Goal: Transaction & Acquisition: Purchase product/service

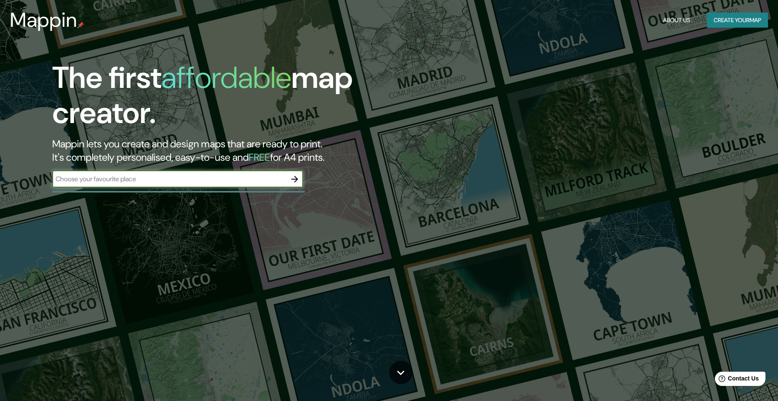
click at [242, 182] on input "text" at bounding box center [169, 179] width 234 height 10
click at [293, 183] on icon "button" at bounding box center [295, 179] width 10 height 10
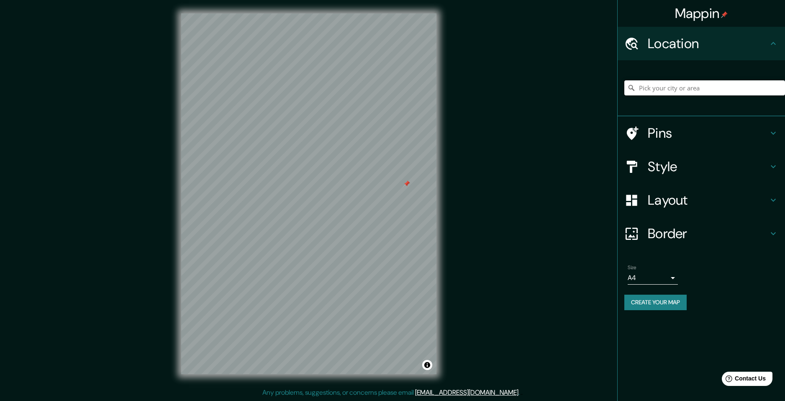
click at [694, 89] on input "Pick your city or area" at bounding box center [704, 87] width 161 height 15
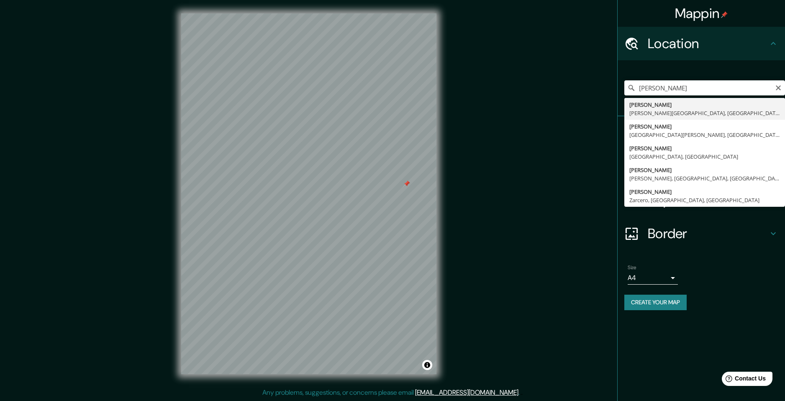
type input "Palmira, Valle del Cauca, Colombia"
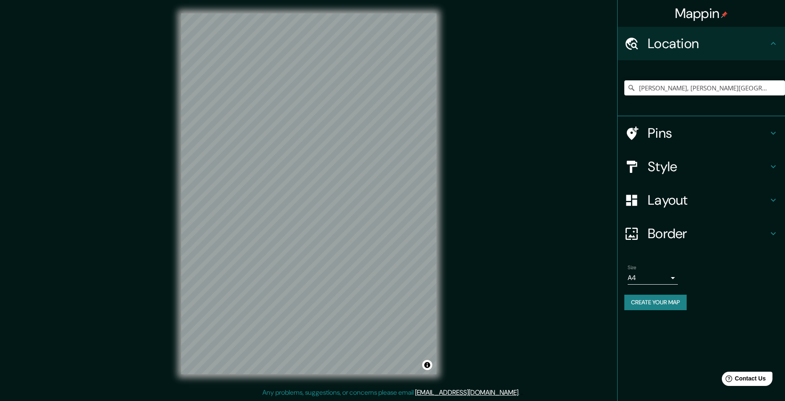
click at [774, 168] on icon at bounding box center [773, 166] width 10 height 10
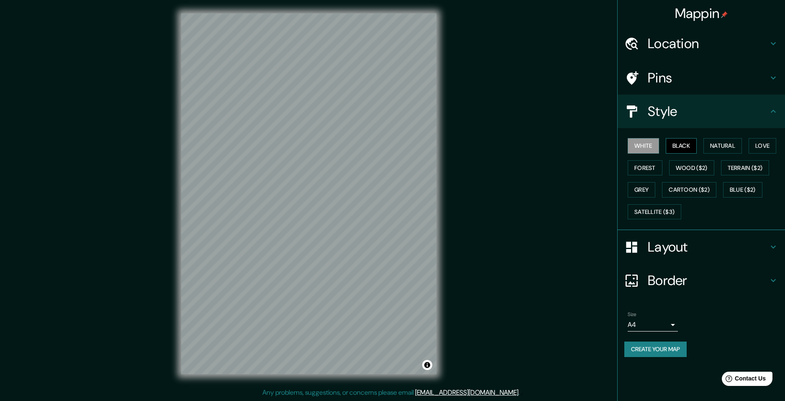
click at [678, 143] on button "Black" at bounding box center [680, 145] width 31 height 15
click at [724, 143] on button "Natural" at bounding box center [722, 145] width 38 height 15
click at [759, 150] on button "Love" at bounding box center [762, 145] width 28 height 15
click at [747, 171] on button "Terrain ($2)" at bounding box center [745, 167] width 49 height 15
click at [651, 165] on button "Forest" at bounding box center [644, 167] width 35 height 15
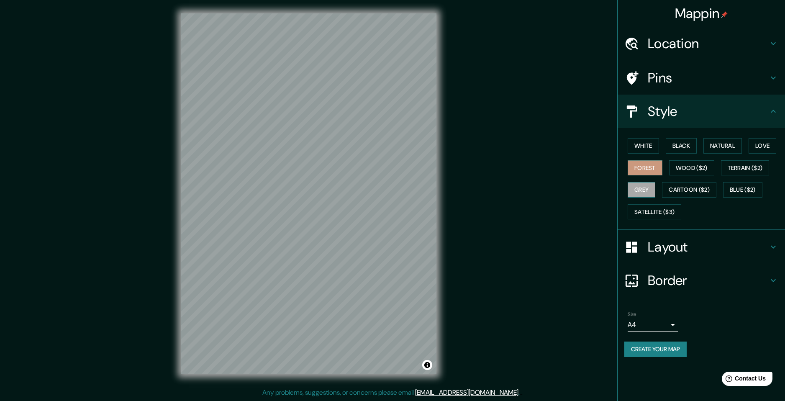
click at [645, 185] on button "Grey" at bounding box center [641, 189] width 28 height 15
click at [656, 211] on button "Satellite ($3)" at bounding box center [654, 211] width 54 height 15
click at [640, 169] on button "Forest" at bounding box center [644, 167] width 35 height 15
click at [666, 148] on button "Black" at bounding box center [680, 145] width 31 height 15
click at [647, 146] on button "White" at bounding box center [642, 145] width 31 height 15
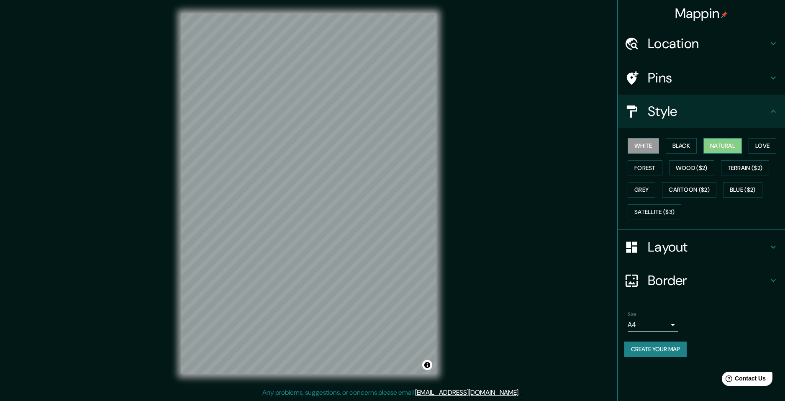
click at [715, 143] on button "Natural" at bounding box center [722, 145] width 38 height 15
click at [776, 246] on icon at bounding box center [773, 247] width 10 height 10
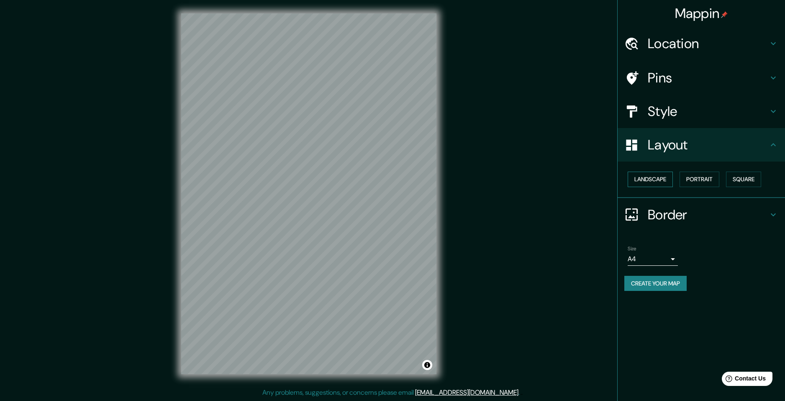
click at [645, 176] on button "Landscape" at bounding box center [649, 178] width 45 height 15
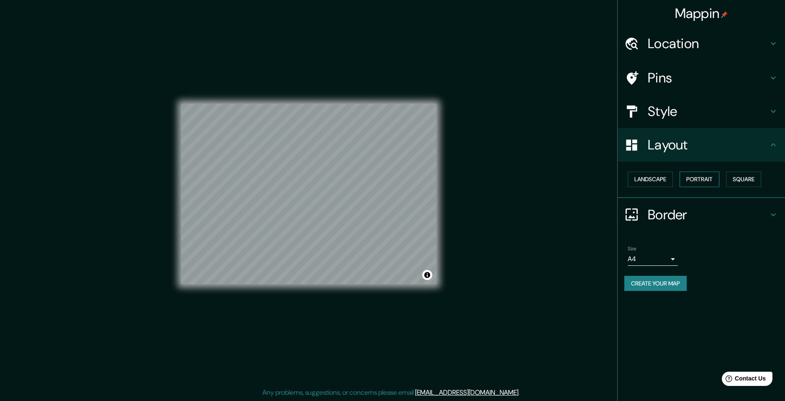
click at [688, 183] on button "Portrait" at bounding box center [699, 178] width 40 height 15
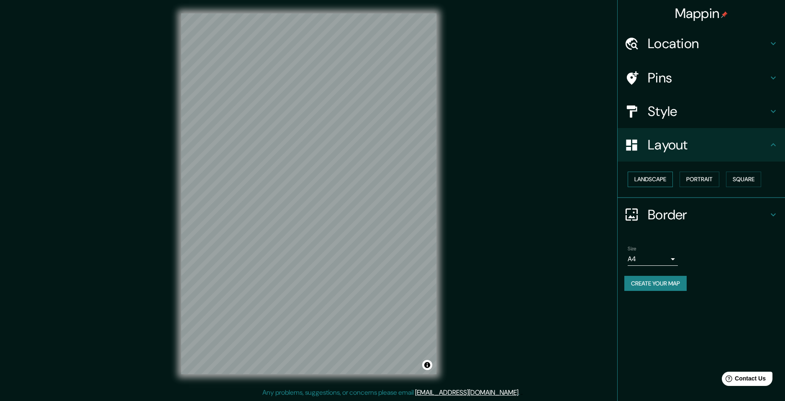
click at [649, 182] on button "Landscape" at bounding box center [649, 178] width 45 height 15
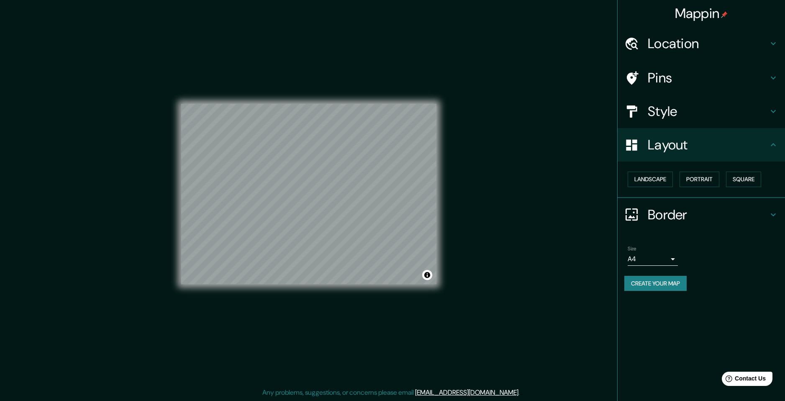
click at [724, 182] on div "Landscape Portrait Square" at bounding box center [704, 179] width 161 height 22
click at [730, 181] on button "Square" at bounding box center [743, 178] width 35 height 15
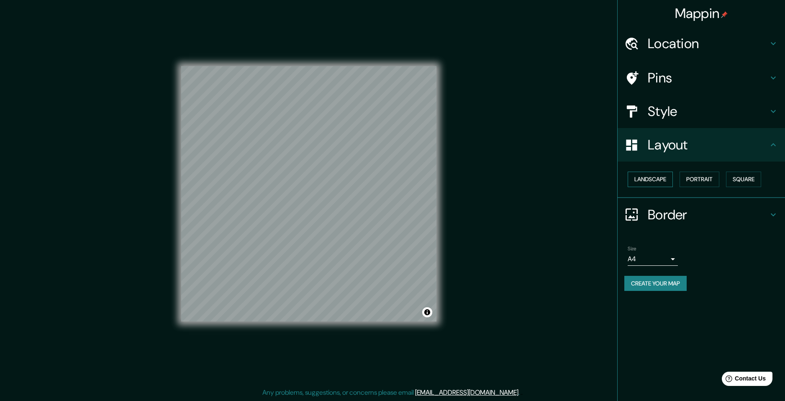
click at [644, 176] on button "Landscape" at bounding box center [649, 178] width 45 height 15
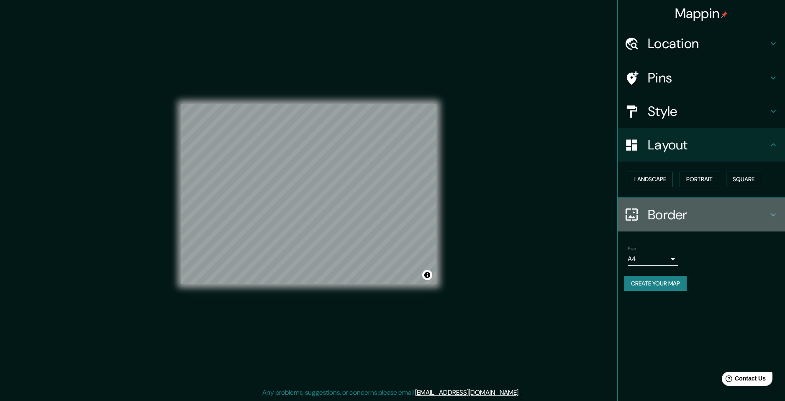
click at [687, 208] on h4 "Border" at bounding box center [707, 214] width 120 height 17
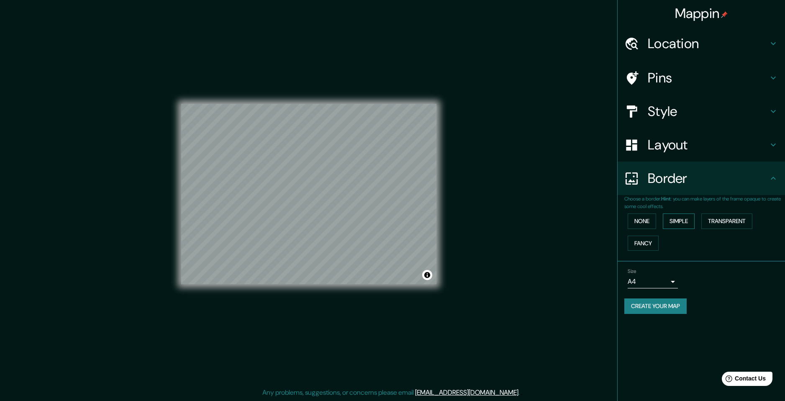
click at [681, 224] on button "Simple" at bounding box center [679, 220] width 32 height 15
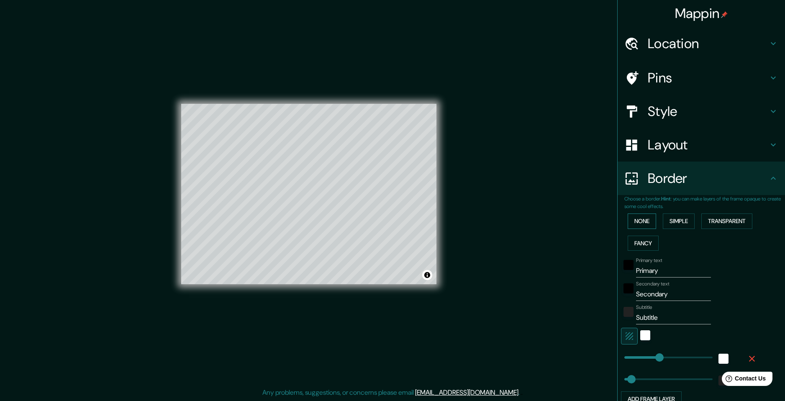
click at [641, 218] on button "None" at bounding box center [641, 220] width 28 height 15
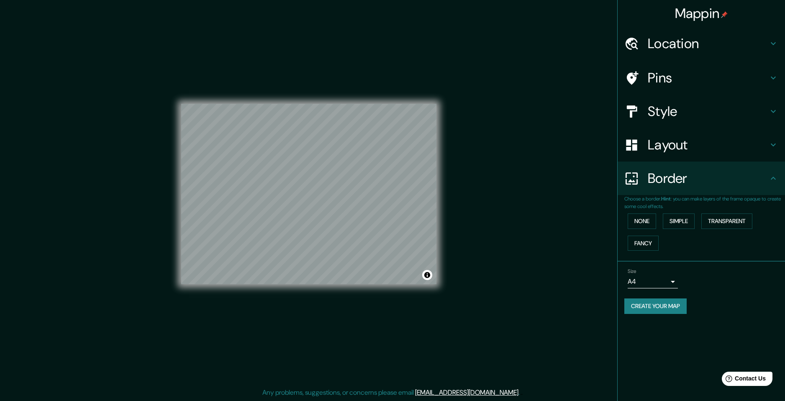
click at [679, 68] on div "Pins" at bounding box center [700, 77] width 167 height 33
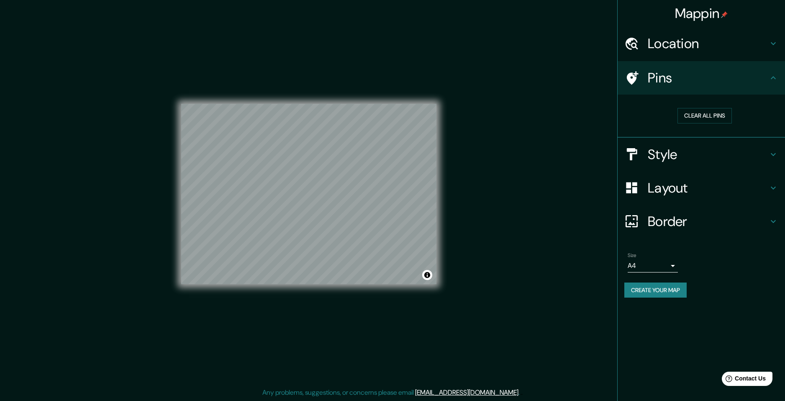
click at [684, 45] on h4 "Location" at bounding box center [707, 43] width 120 height 17
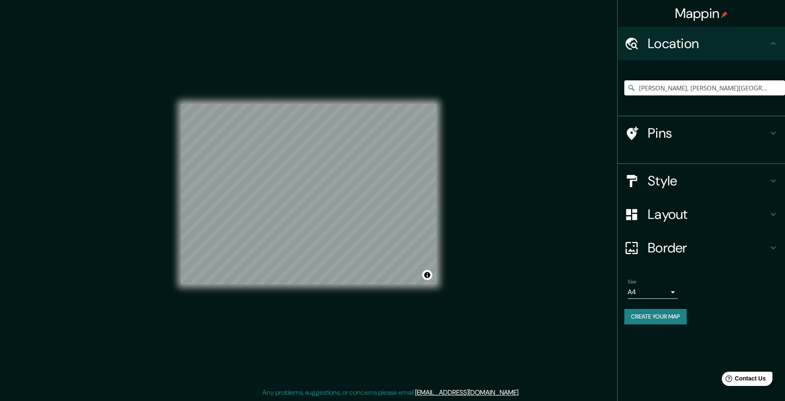
click at [688, 44] on h4 "Location" at bounding box center [707, 43] width 120 height 17
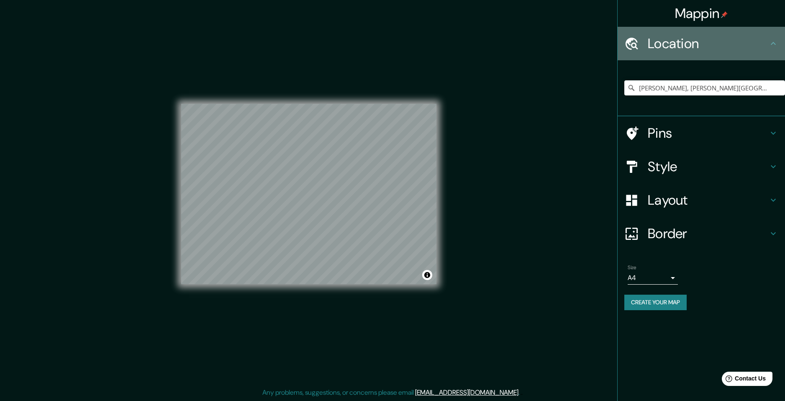
click at [679, 53] on div "Location" at bounding box center [700, 43] width 167 height 33
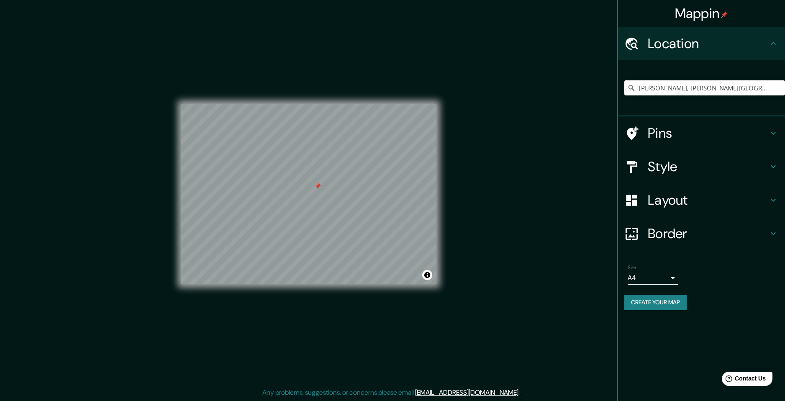
drag, startPoint x: 439, startPoint y: 133, endPoint x: 564, endPoint y: 191, distance: 138.1
click at [565, 191] on div "Mappin Location Palmira, Valle del Cauca, Colombia Pins Style Layout Border Cho…" at bounding box center [392, 200] width 785 height 401
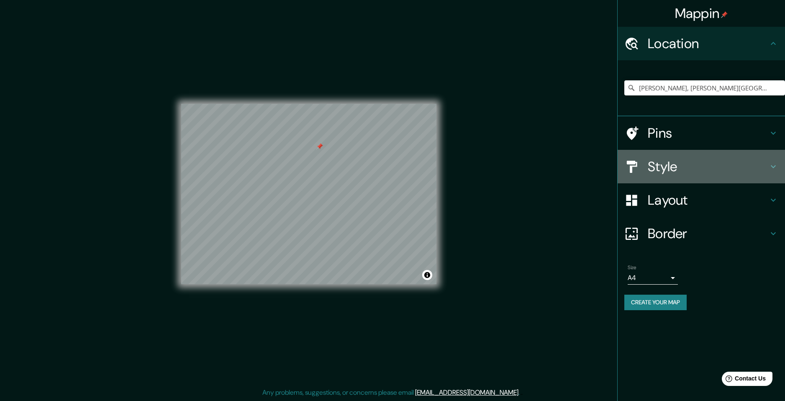
click at [726, 166] on h4 "Style" at bounding box center [707, 166] width 120 height 17
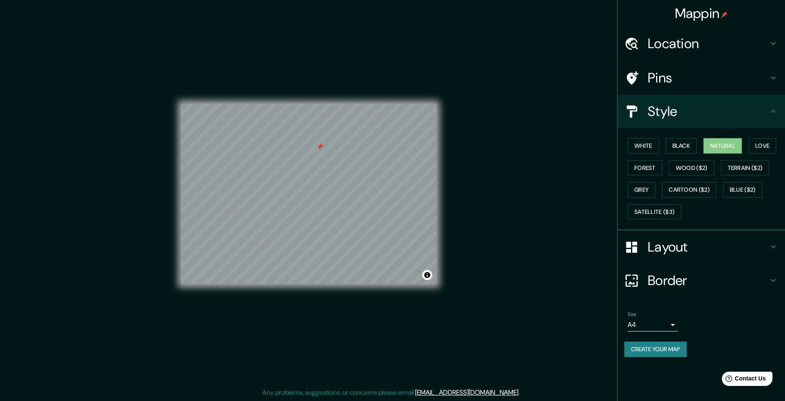
click at [716, 112] on h4 "Style" at bounding box center [707, 111] width 120 height 17
click at [758, 148] on button "Love" at bounding box center [762, 145] width 28 height 15
click at [677, 149] on button "Black" at bounding box center [680, 145] width 31 height 15
click at [645, 144] on button "White" at bounding box center [642, 145] width 31 height 15
click at [708, 145] on button "Natural" at bounding box center [722, 145] width 38 height 15
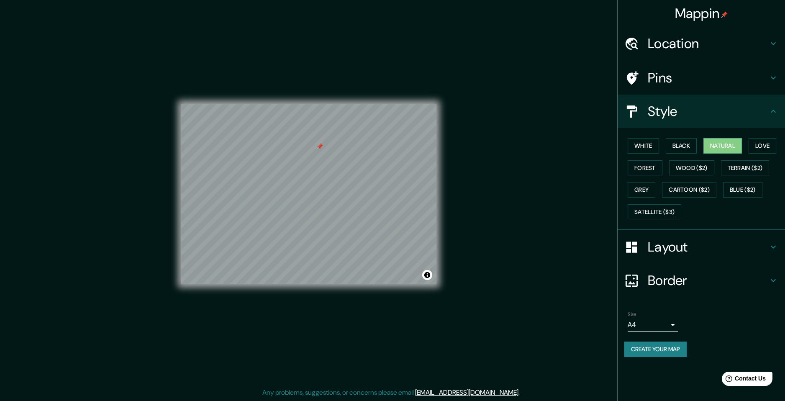
click at [677, 101] on div "Style" at bounding box center [700, 111] width 167 height 33
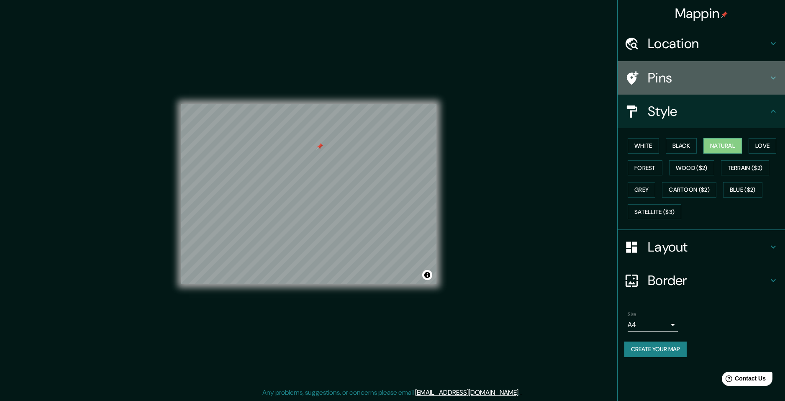
click at [699, 82] on h4 "Pins" at bounding box center [707, 77] width 120 height 17
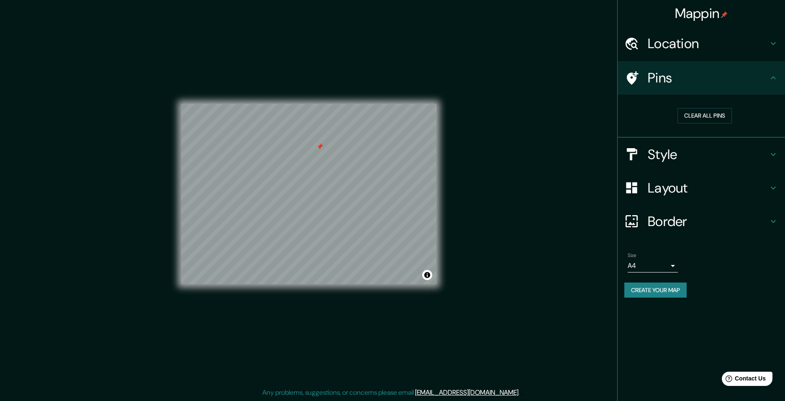
click at [653, 266] on body "Mappin Location Palmira, Valle del Cauca, Colombia Pins Clear all pins Style La…" at bounding box center [392, 200] width 785 height 401
click at [659, 266] on div at bounding box center [392, 200] width 785 height 401
click at [681, 228] on h4 "Border" at bounding box center [707, 221] width 120 height 17
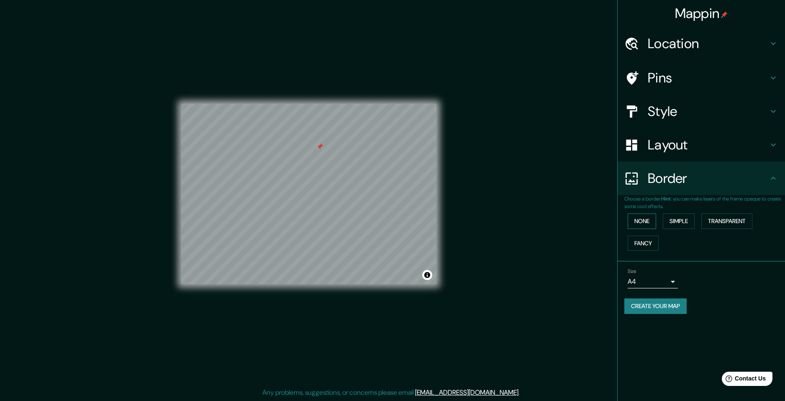
click at [652, 217] on button "None" at bounding box center [641, 220] width 28 height 15
click at [671, 220] on button "Simple" at bounding box center [679, 220] width 32 height 15
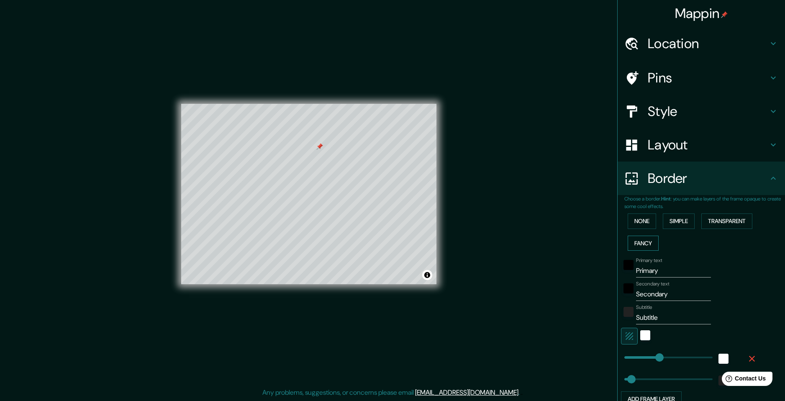
click at [649, 242] on button "Fancy" at bounding box center [642, 242] width 31 height 15
click at [703, 220] on button "Transparent" at bounding box center [726, 220] width 51 height 15
click at [640, 223] on button "None" at bounding box center [641, 220] width 28 height 15
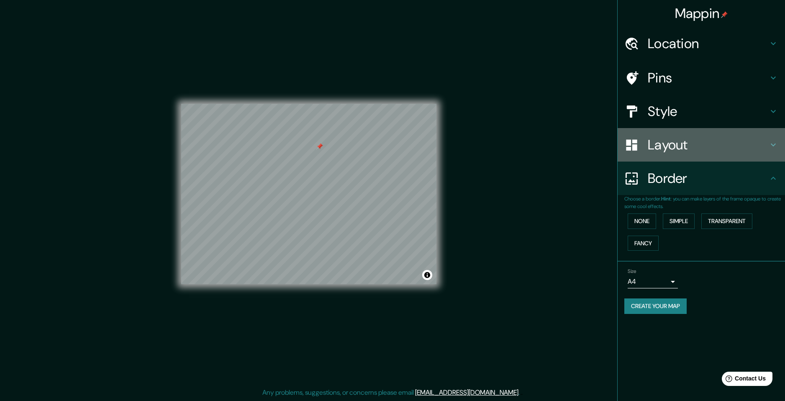
click at [688, 150] on h4 "Layout" at bounding box center [707, 144] width 120 height 17
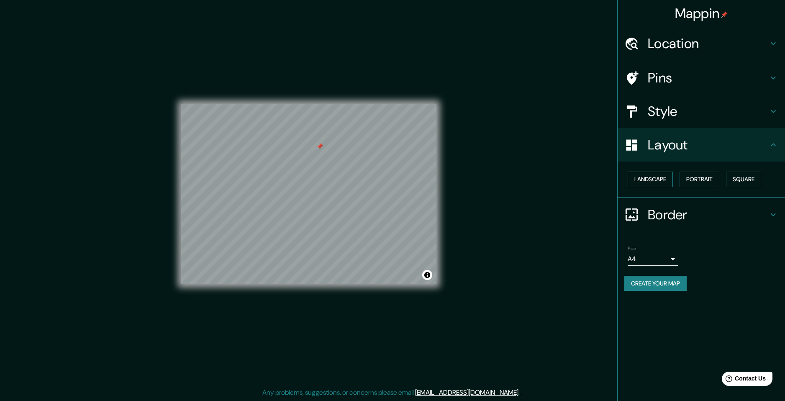
click at [663, 176] on button "Landscape" at bounding box center [649, 178] width 45 height 15
click at [683, 177] on button "Portrait" at bounding box center [699, 178] width 40 height 15
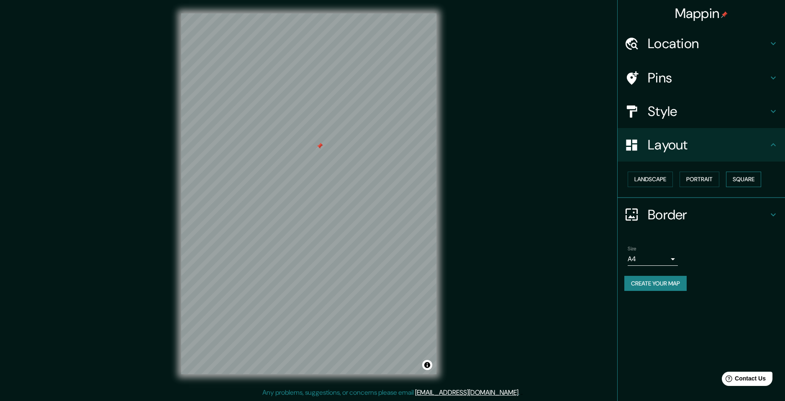
click at [736, 181] on button "Square" at bounding box center [743, 178] width 35 height 15
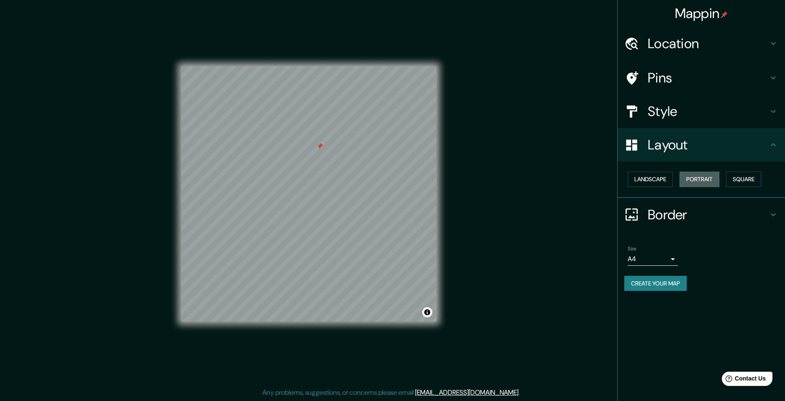
click at [708, 181] on button "Portrait" at bounding box center [699, 178] width 40 height 15
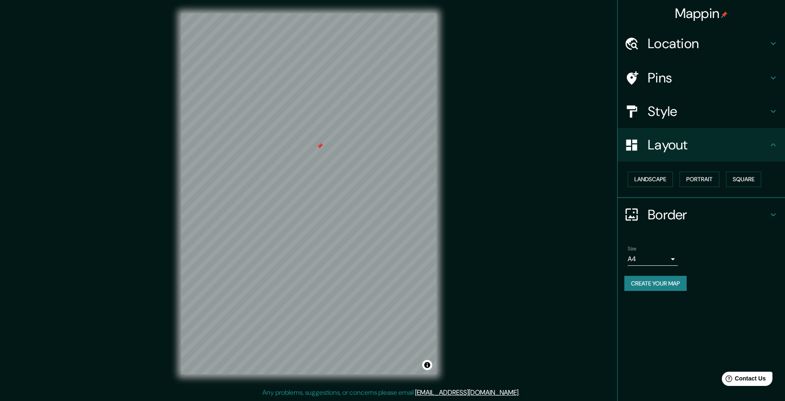
click at [701, 101] on div "Style" at bounding box center [700, 111] width 167 height 33
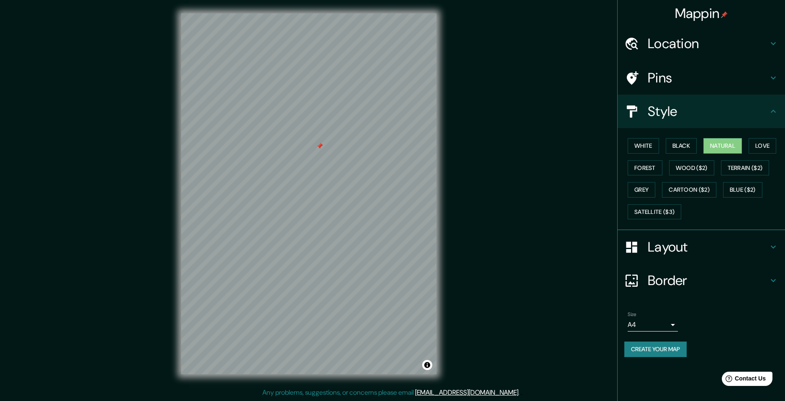
click at [691, 115] on h4 "Style" at bounding box center [707, 111] width 120 height 17
click at [683, 248] on h4 "Layout" at bounding box center [707, 246] width 120 height 17
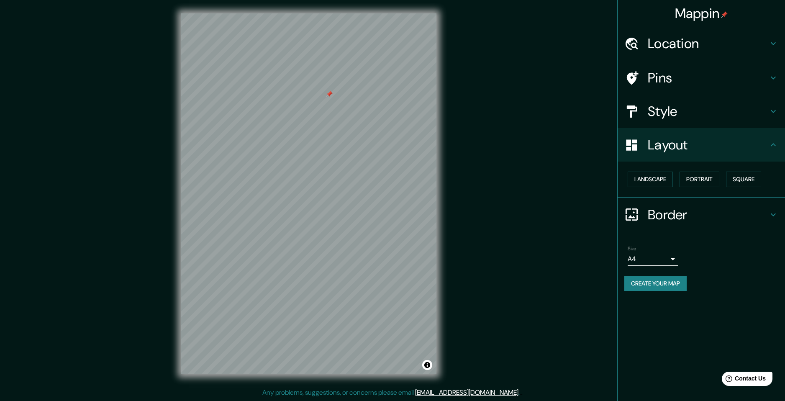
click at [701, 151] on h4 "Layout" at bounding box center [707, 144] width 120 height 17
click at [701, 116] on h4 "Style" at bounding box center [707, 111] width 120 height 17
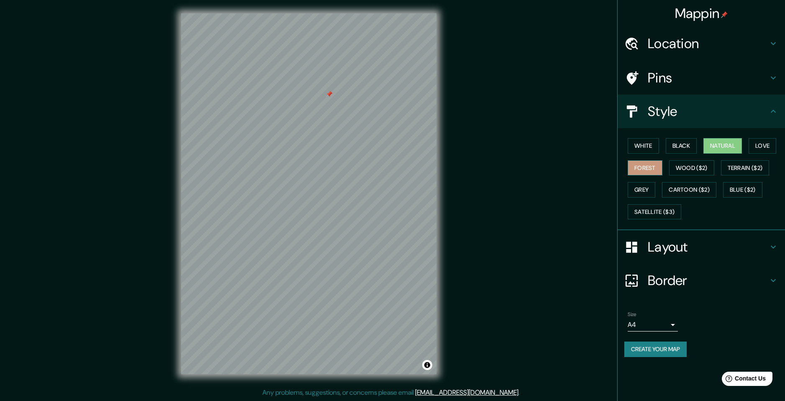
click at [649, 172] on button "Forest" at bounding box center [644, 167] width 35 height 15
click at [683, 169] on button "Wood ($2)" at bounding box center [691, 167] width 45 height 15
click at [737, 170] on button "Terrain ($2)" at bounding box center [745, 167] width 49 height 15
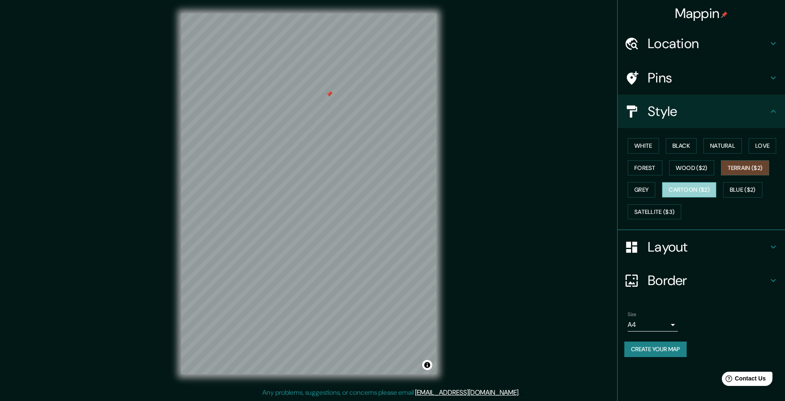
click at [697, 184] on button "Cartoon ($2)" at bounding box center [689, 189] width 54 height 15
click at [740, 191] on button "Blue ($2)" at bounding box center [742, 189] width 39 height 15
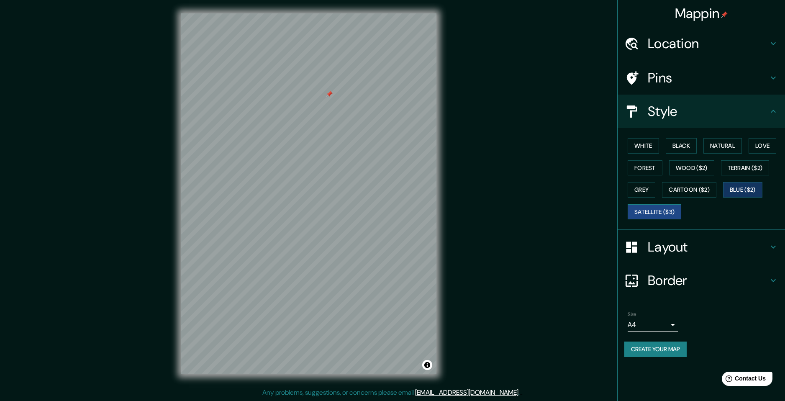
click at [667, 208] on button "Satellite ($3)" at bounding box center [654, 211] width 54 height 15
click at [632, 192] on button "Grey" at bounding box center [641, 189] width 28 height 15
click at [639, 174] on button "Forest" at bounding box center [644, 167] width 35 height 15
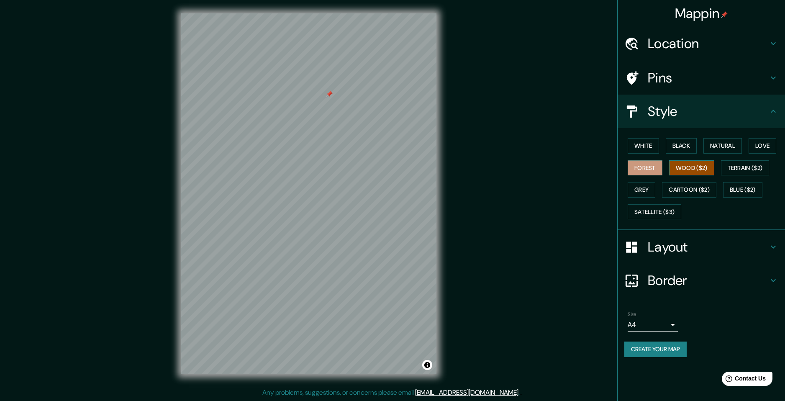
click at [686, 173] on button "Wood ($2)" at bounding box center [691, 167] width 45 height 15
click at [735, 167] on button "Terrain ($2)" at bounding box center [745, 167] width 49 height 15
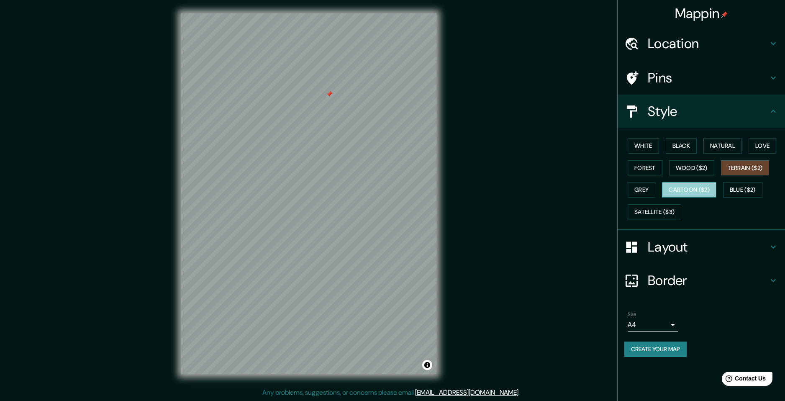
click at [704, 186] on button "Cartoon ($2)" at bounding box center [689, 189] width 54 height 15
click at [736, 189] on button "Blue ($2)" at bounding box center [742, 189] width 39 height 15
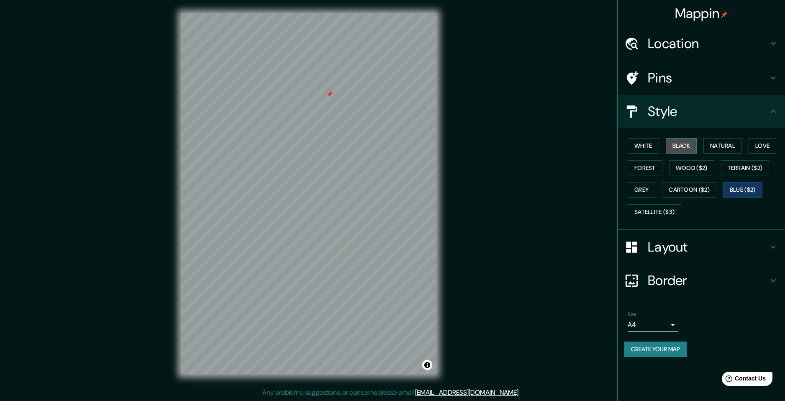
click at [686, 142] on button "Black" at bounding box center [680, 145] width 31 height 15
click at [640, 143] on button "White" at bounding box center [642, 145] width 31 height 15
click at [549, 214] on div "Mappin Location Palmira, Valle del Cauca, Colombia Pins Style White Black Natur…" at bounding box center [392, 200] width 785 height 401
click at [749, 165] on button "Terrain ($2)" at bounding box center [745, 167] width 49 height 15
click at [702, 173] on button "Wood ($2)" at bounding box center [691, 167] width 45 height 15
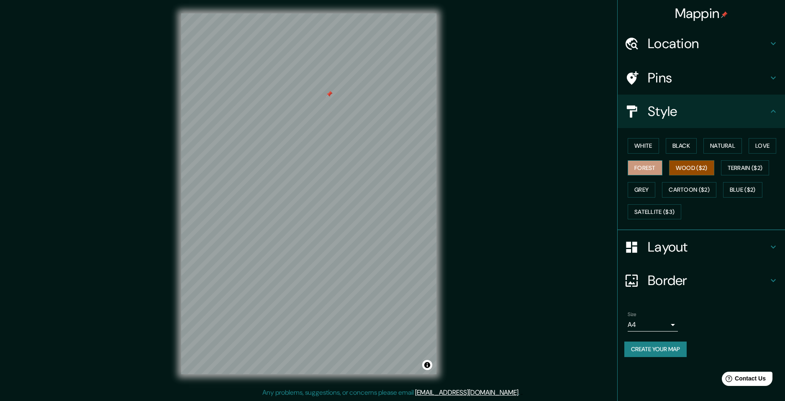
click at [633, 164] on button "Forest" at bounding box center [644, 167] width 35 height 15
click at [765, 143] on button "Love" at bounding box center [762, 145] width 28 height 15
click at [725, 142] on button "Natural" at bounding box center [722, 145] width 38 height 15
click at [730, 280] on h4 "Border" at bounding box center [707, 280] width 120 height 17
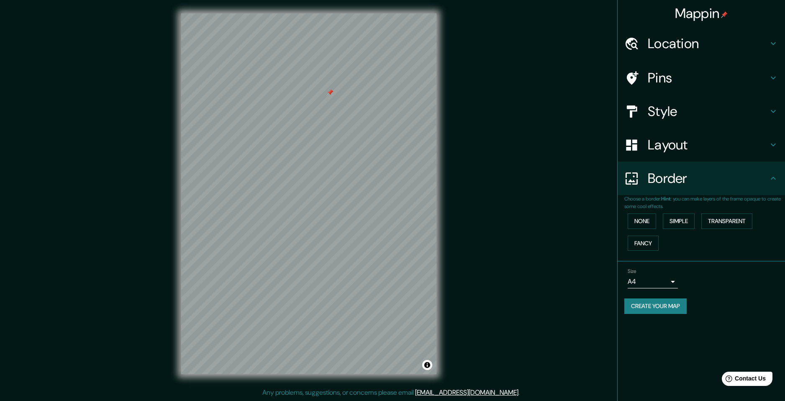
click at [702, 170] on h4 "Border" at bounding box center [707, 178] width 120 height 17
click at [699, 159] on div "Layout" at bounding box center [700, 144] width 167 height 33
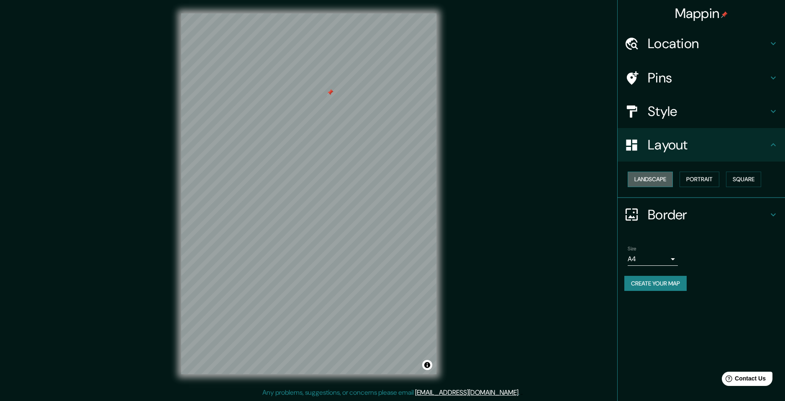
click at [660, 178] on button "Landscape" at bounding box center [649, 178] width 45 height 15
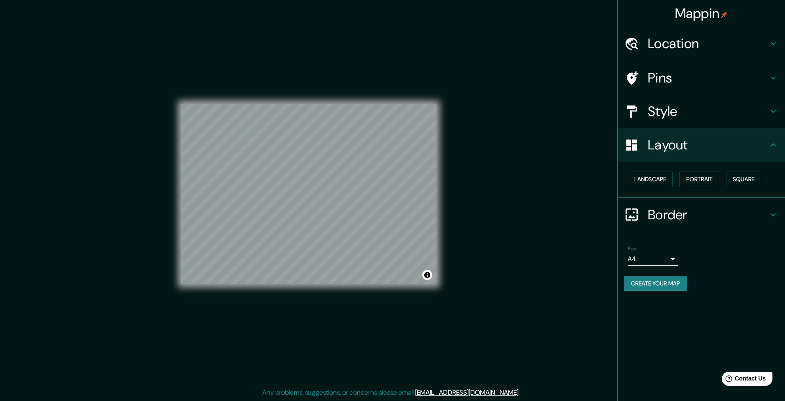
click at [694, 179] on button "Portrait" at bounding box center [699, 178] width 40 height 15
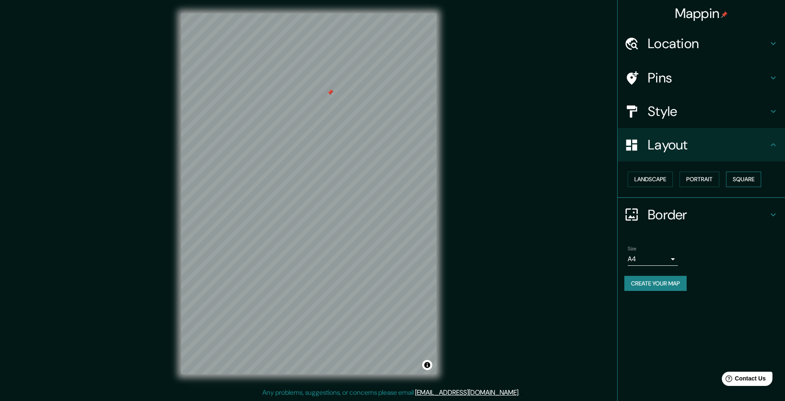
click at [731, 180] on button "Square" at bounding box center [743, 178] width 35 height 15
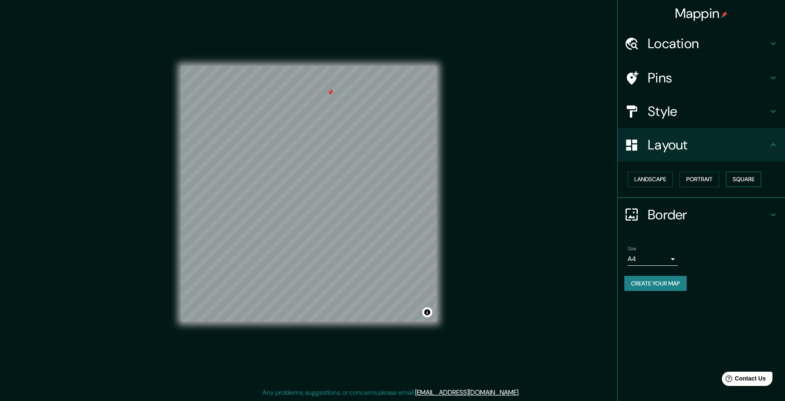
click at [734, 177] on button "Square" at bounding box center [743, 178] width 35 height 15
click at [665, 179] on button "Landscape" at bounding box center [649, 178] width 45 height 15
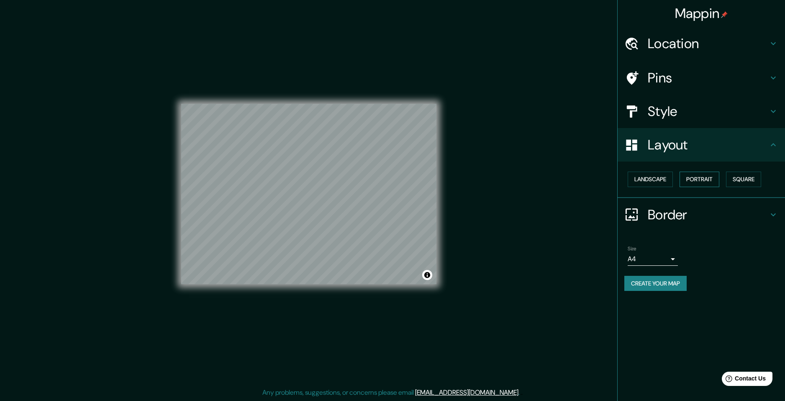
click at [699, 179] on button "Portrait" at bounding box center [699, 178] width 40 height 15
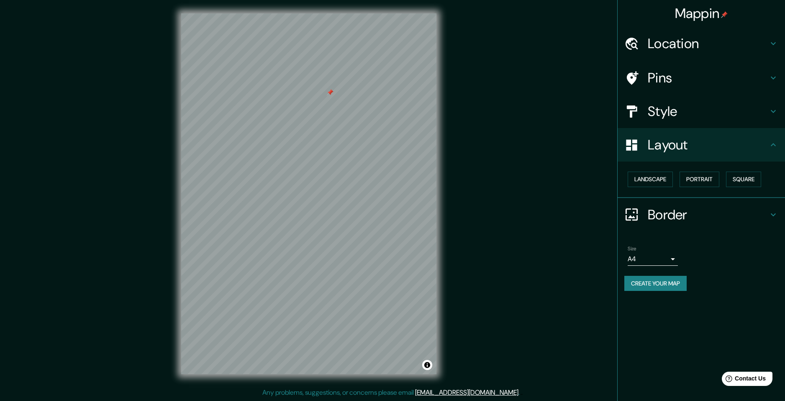
click at [558, 189] on div "Mappin Location Palmira, Valle del Cauca, Colombia Pins Style Layout Landscape …" at bounding box center [392, 200] width 785 height 401
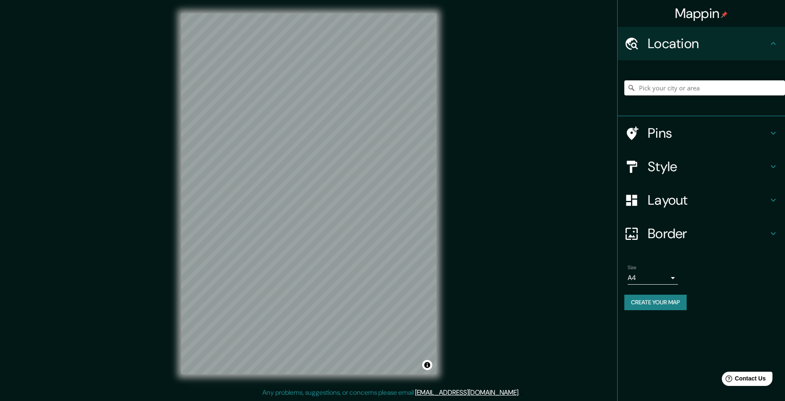
click at [568, 101] on div "Mappin Location Pins Style Layout Border Choose a border. Hint : you can make l…" at bounding box center [392, 200] width 785 height 401
